Goal: Navigation & Orientation: Find specific page/section

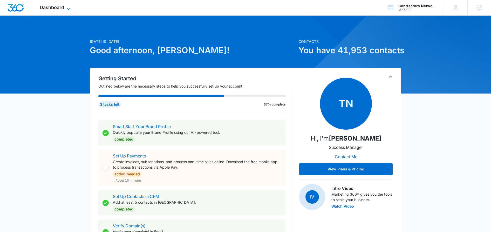
click at [68, 5] on div "Dashboard Apps Reputation Websites Forms CRM Email Social Shop Content Ads Inte…" at bounding box center [55, 7] width 47 height 15
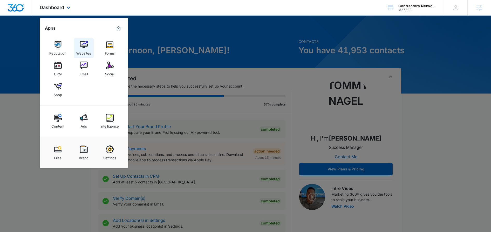
click at [81, 45] on img at bounding box center [84, 45] width 8 height 8
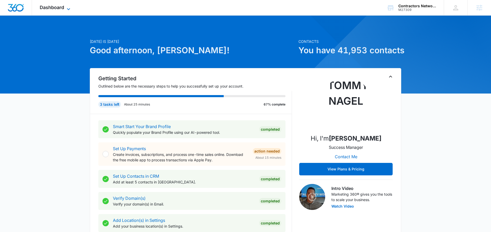
click at [66, 7] on icon at bounding box center [68, 9] width 6 height 6
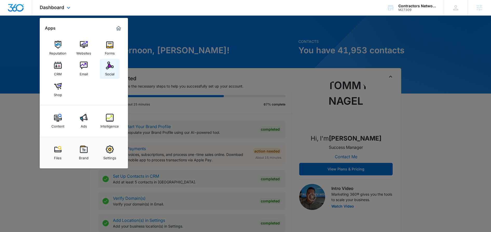
click at [111, 61] on img at bounding box center [110, 65] width 8 height 8
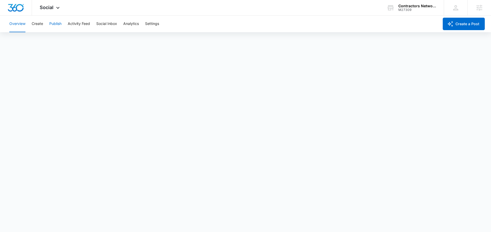
click at [54, 25] on button "Publish" at bounding box center [55, 24] width 12 height 17
click at [42, 42] on button "Schedules" at bounding box center [40, 39] width 18 height 15
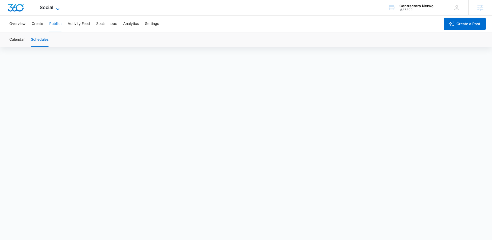
click at [58, 10] on icon at bounding box center [58, 9] width 6 height 6
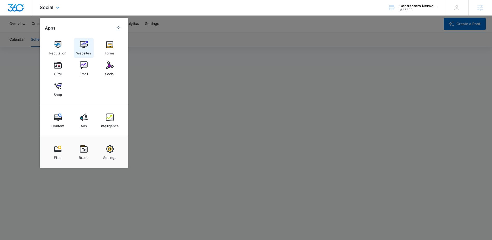
click at [80, 50] on div "Websites" at bounding box center [83, 52] width 15 height 7
